Goal: Find specific page/section: Find specific page/section

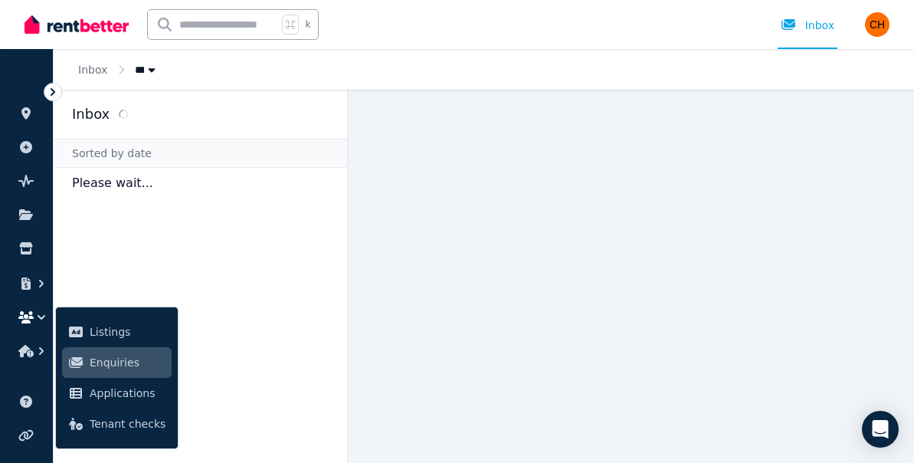
click at [528, 133] on main at bounding box center [631, 276] width 566 height 373
click at [884, 430] on icon "Open Intercom Messenger" at bounding box center [880, 429] width 18 height 20
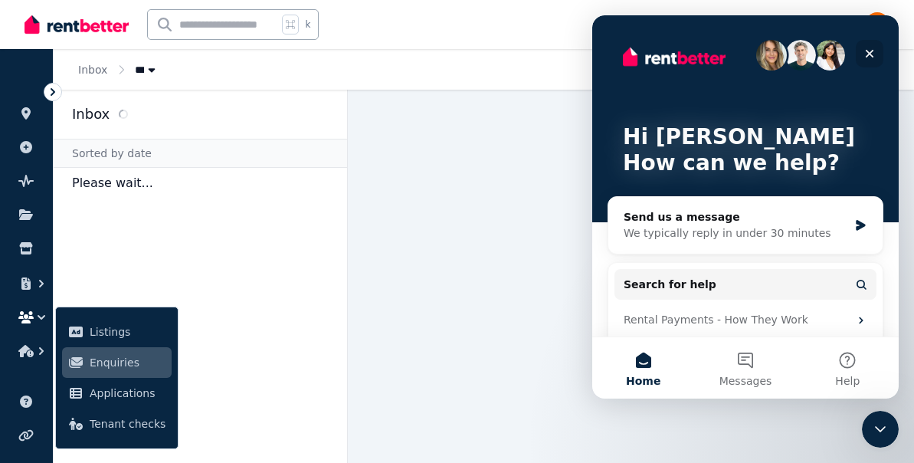
click at [869, 51] on icon "Close" at bounding box center [869, 53] width 12 height 12
